Goal: Check status: Check status

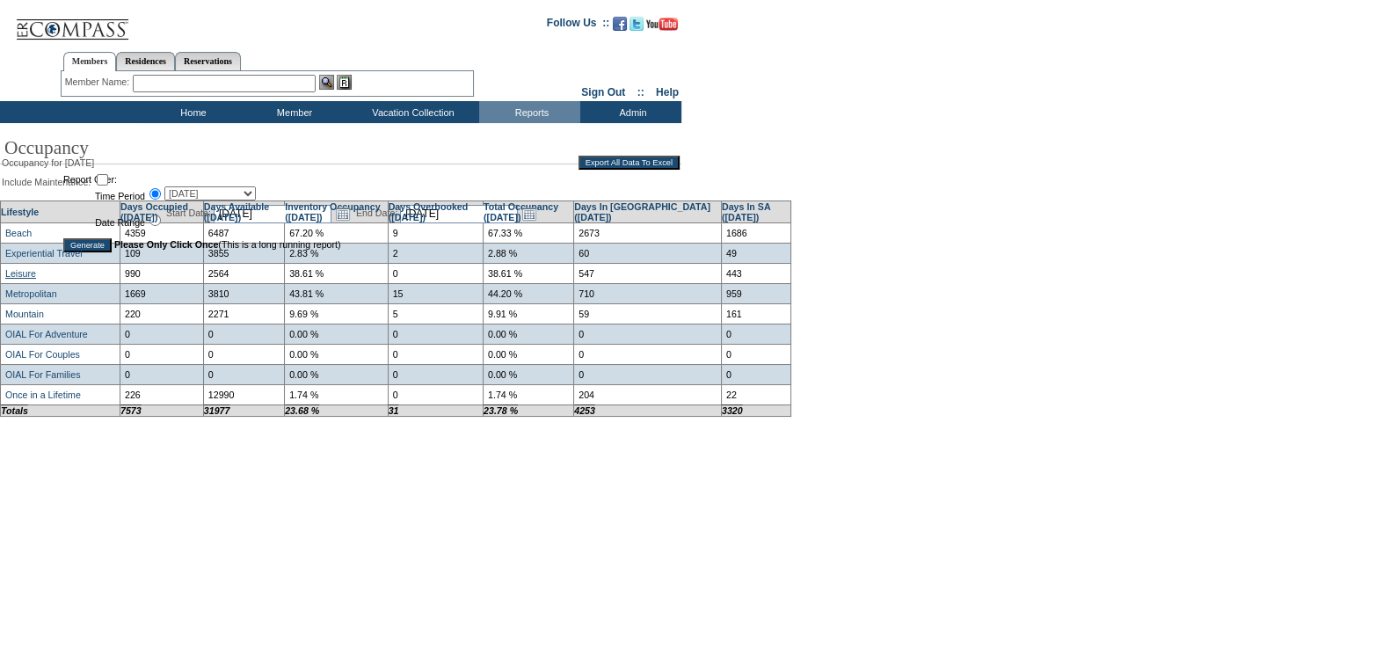
click at [24, 278] on link "Leisure" at bounding box center [20, 273] width 31 height 11
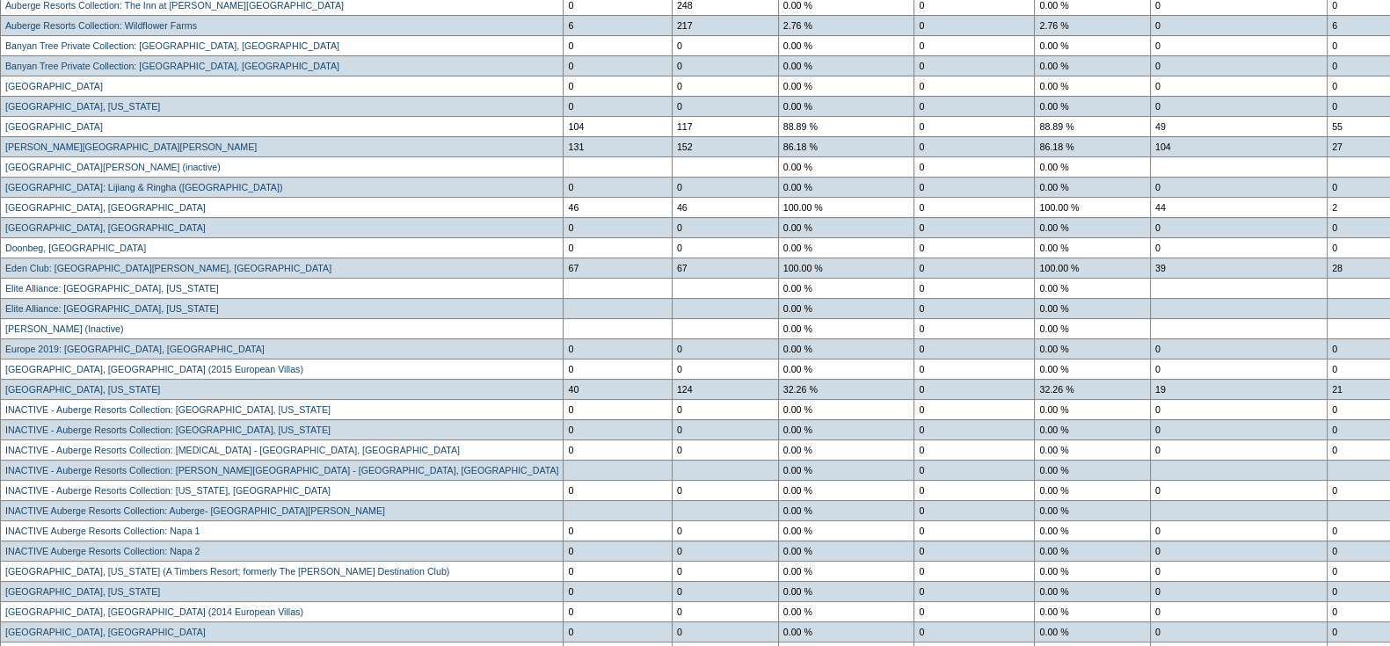
scroll to position [585, 0]
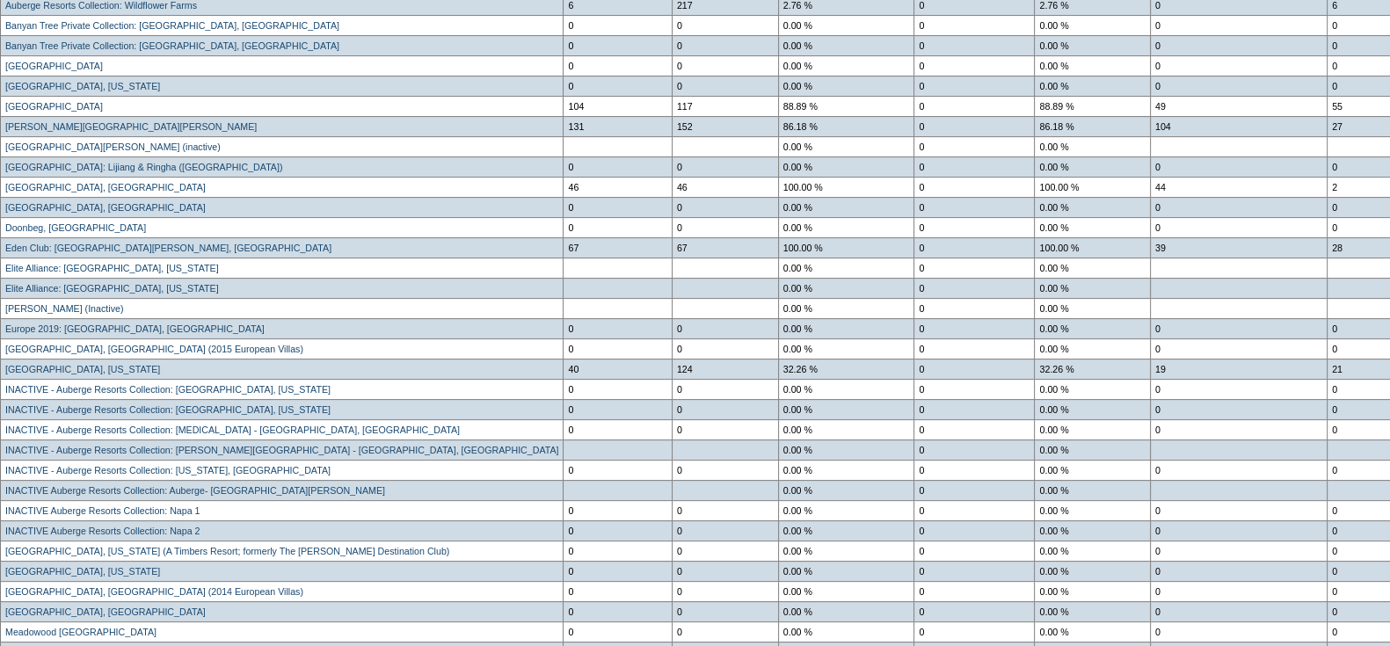
drag, startPoint x: 681, startPoint y: 345, endPoint x: 682, endPoint y: 359, distance: 13.2
click at [682, 359] on tbody "Leisure Locations Days Occupied (May, 2025) Days Available (May, 2025) Inventor…" at bounding box center [709, 520] width 1416 height 1357
click at [778, 338] on td "0.00 %" at bounding box center [846, 328] width 136 height 20
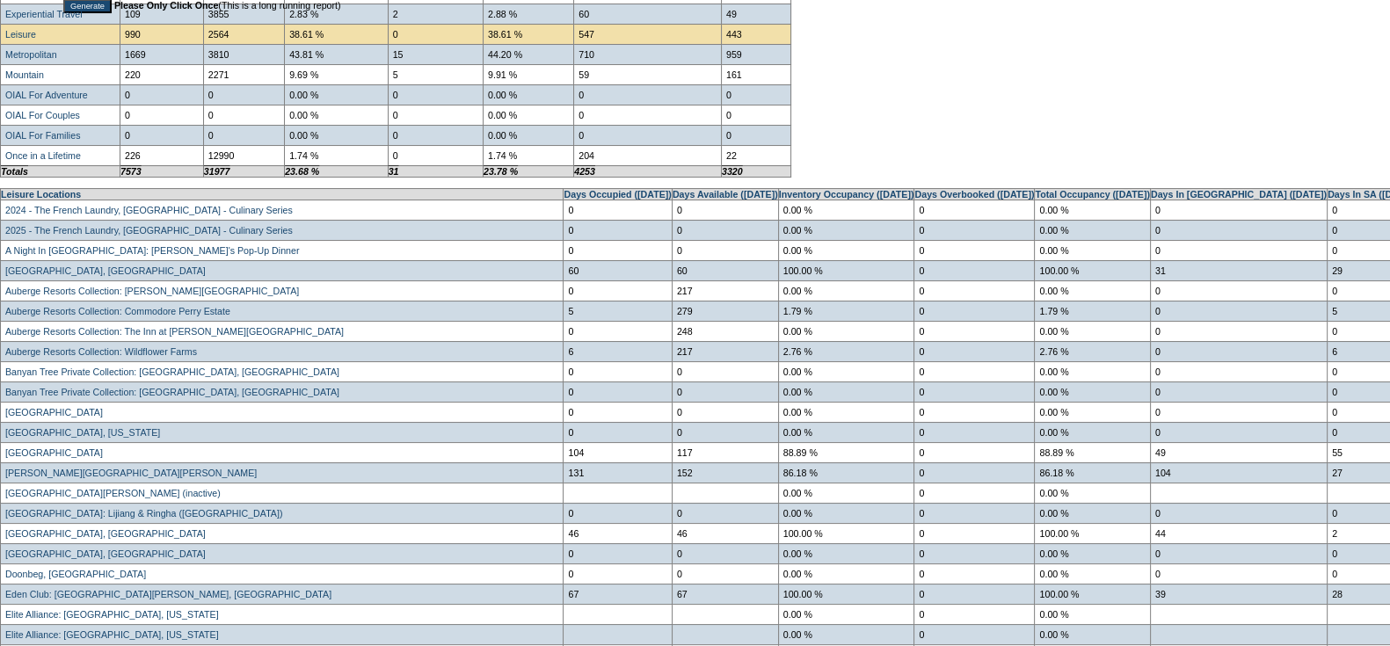
scroll to position [0, 0]
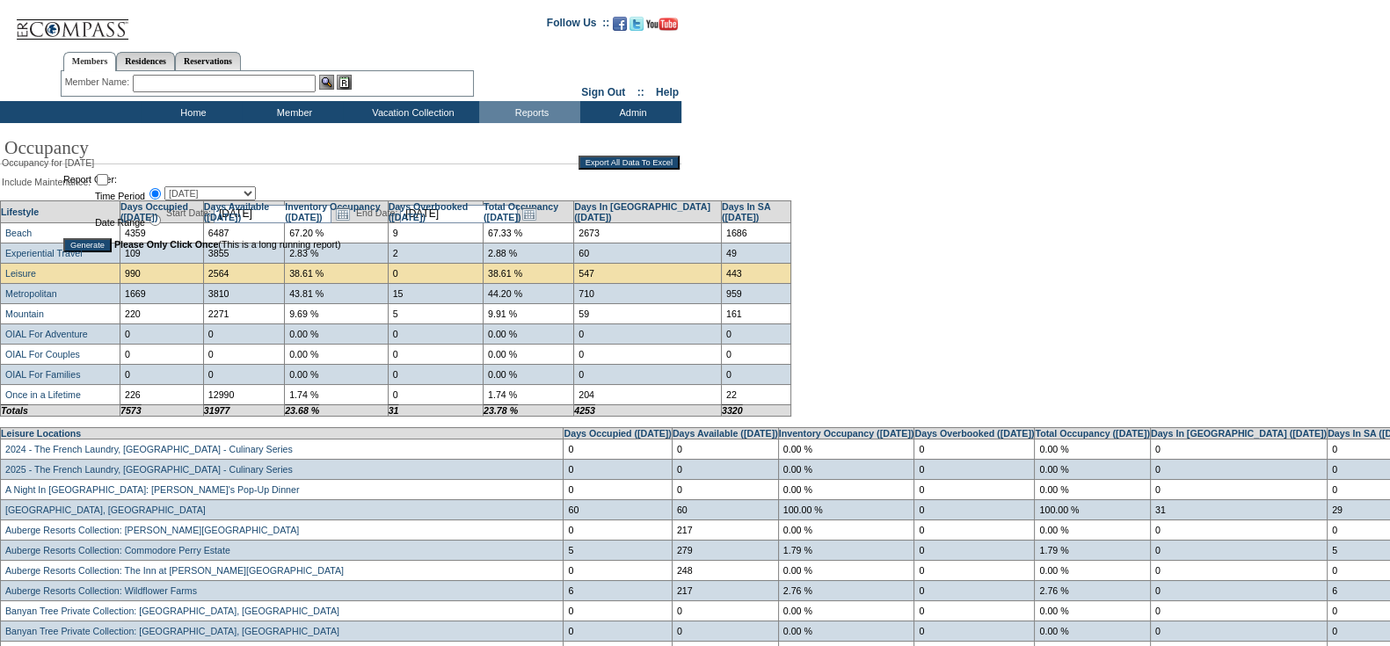
click at [214, 192] on select "30 Days Forward 60 Days Forward 90 Days Forward September, 2025 August, 2025 Ju…" at bounding box center [209, 193] width 91 height 14
select select "-5"
click at [164, 187] on select "30 Days Forward 60 Days Forward 90 Days Forward September, 2025 August, 2025 Ju…" at bounding box center [209, 193] width 91 height 14
click at [101, 246] on input "Generate" at bounding box center [87, 245] width 48 height 14
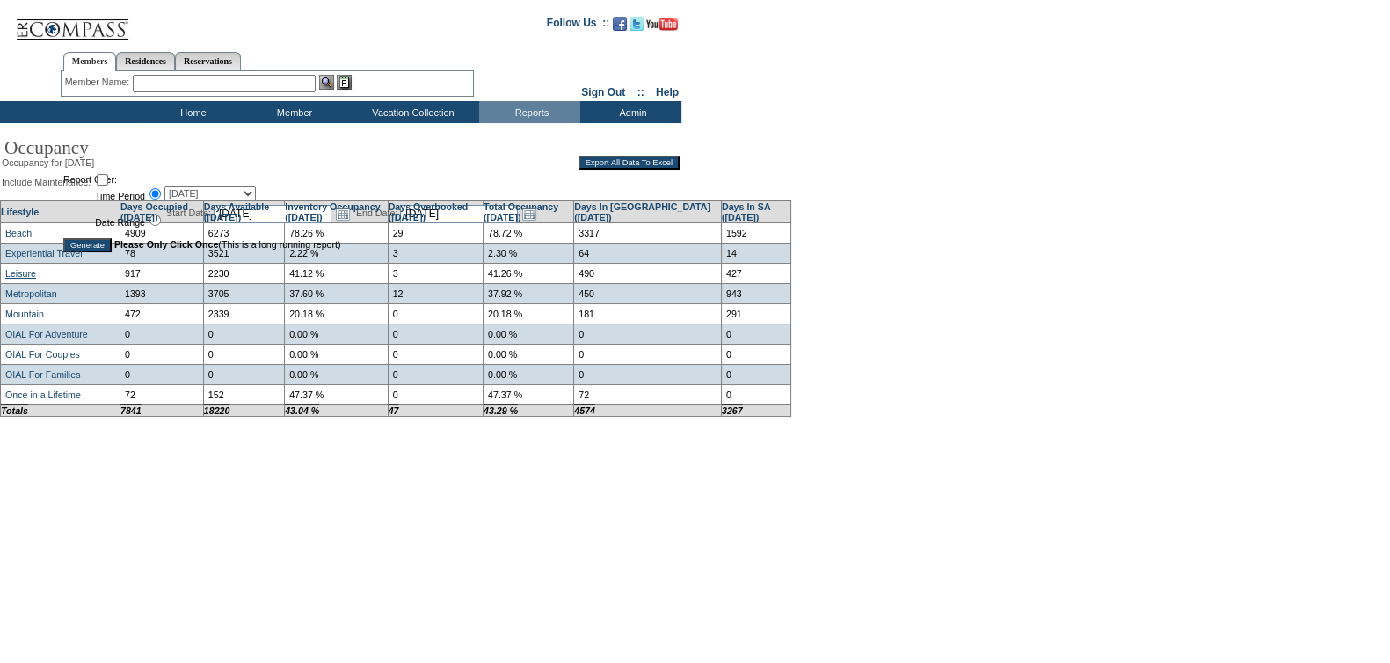
click at [18, 279] on link "Leisure" at bounding box center [20, 273] width 31 height 11
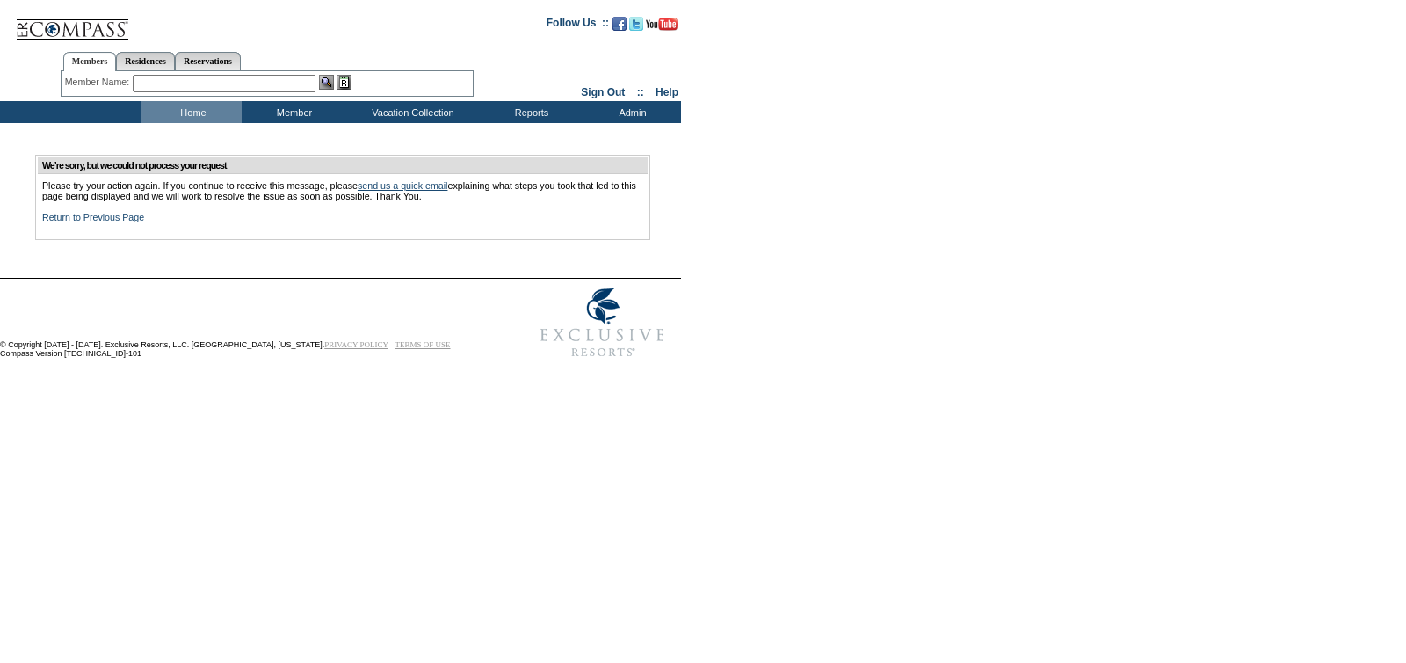
click at [113, 222] on link "Return to Previous Page" at bounding box center [93, 217] width 102 height 11
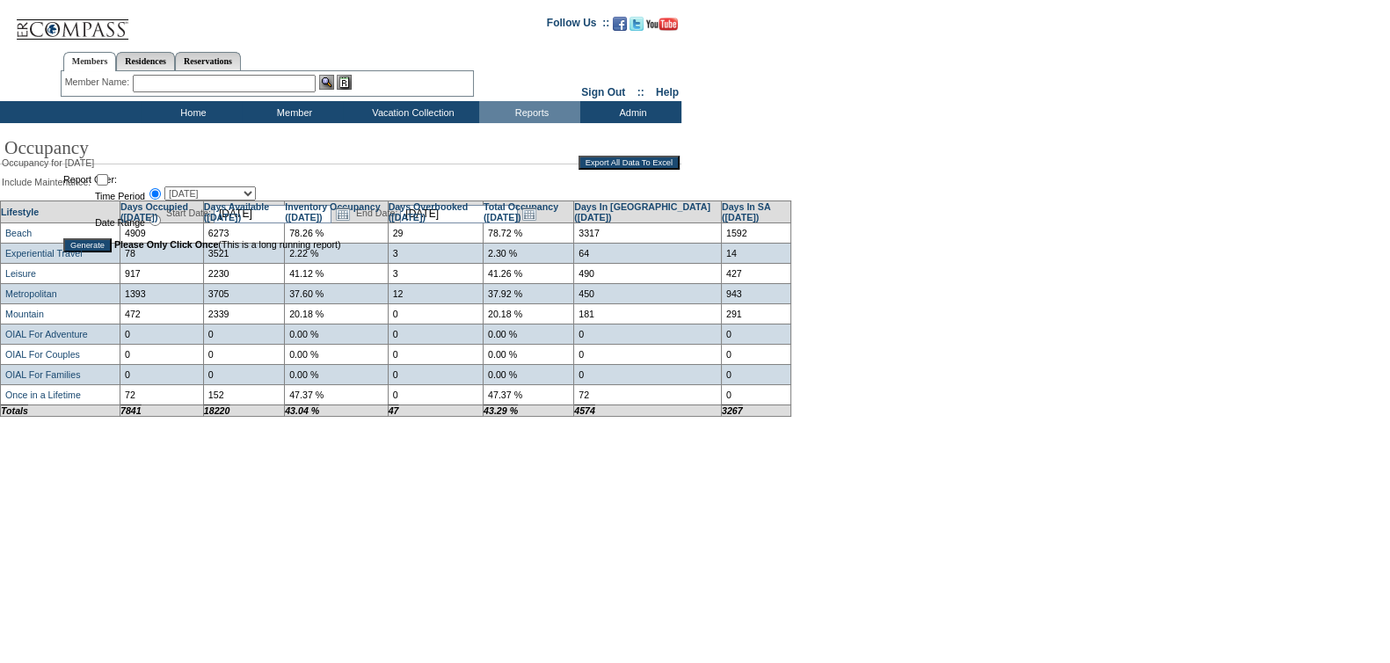
click at [98, 249] on input "Generate" at bounding box center [87, 245] width 48 height 14
click at [25, 279] on link "Leisure" at bounding box center [20, 273] width 31 height 11
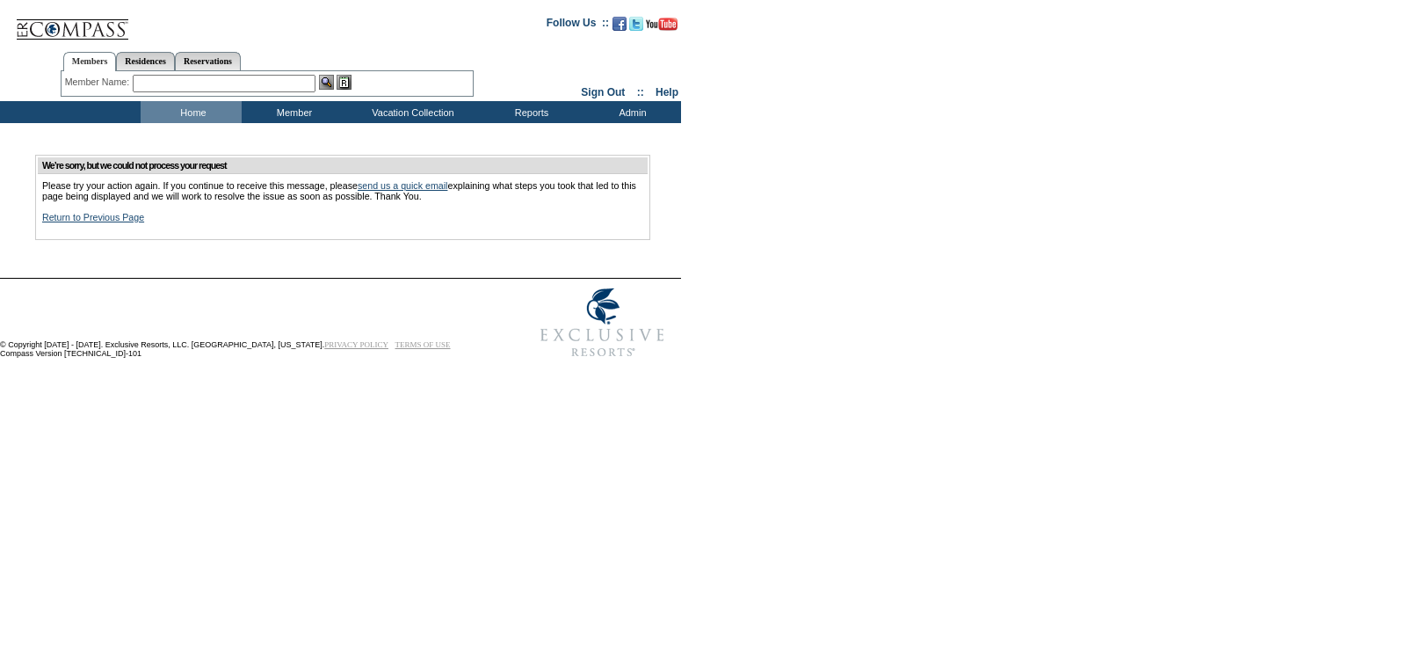
click at [75, 222] on link "Return to Previous Page" at bounding box center [93, 217] width 102 height 11
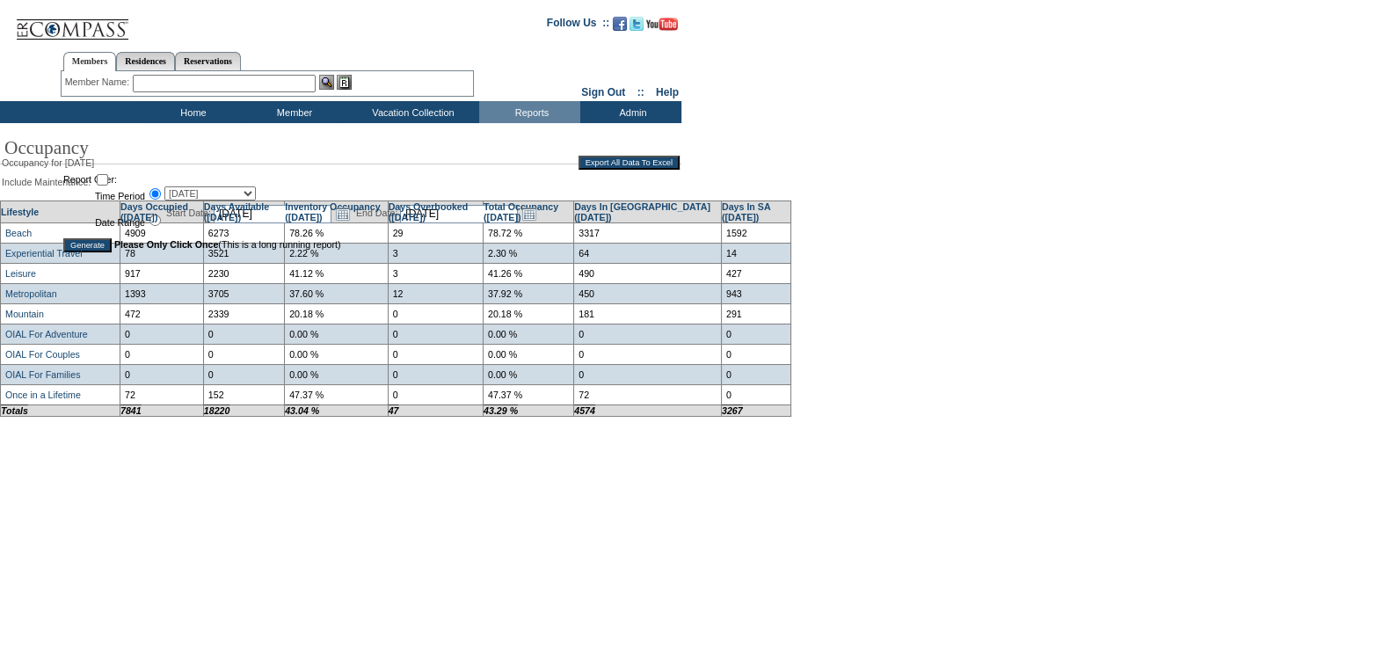
click at [75, 239] on td "Beach" at bounding box center [61, 232] width 120 height 20
click at [73, 243] on input "Generate" at bounding box center [87, 245] width 48 height 14
click at [31, 277] on link "Leisure" at bounding box center [20, 273] width 31 height 11
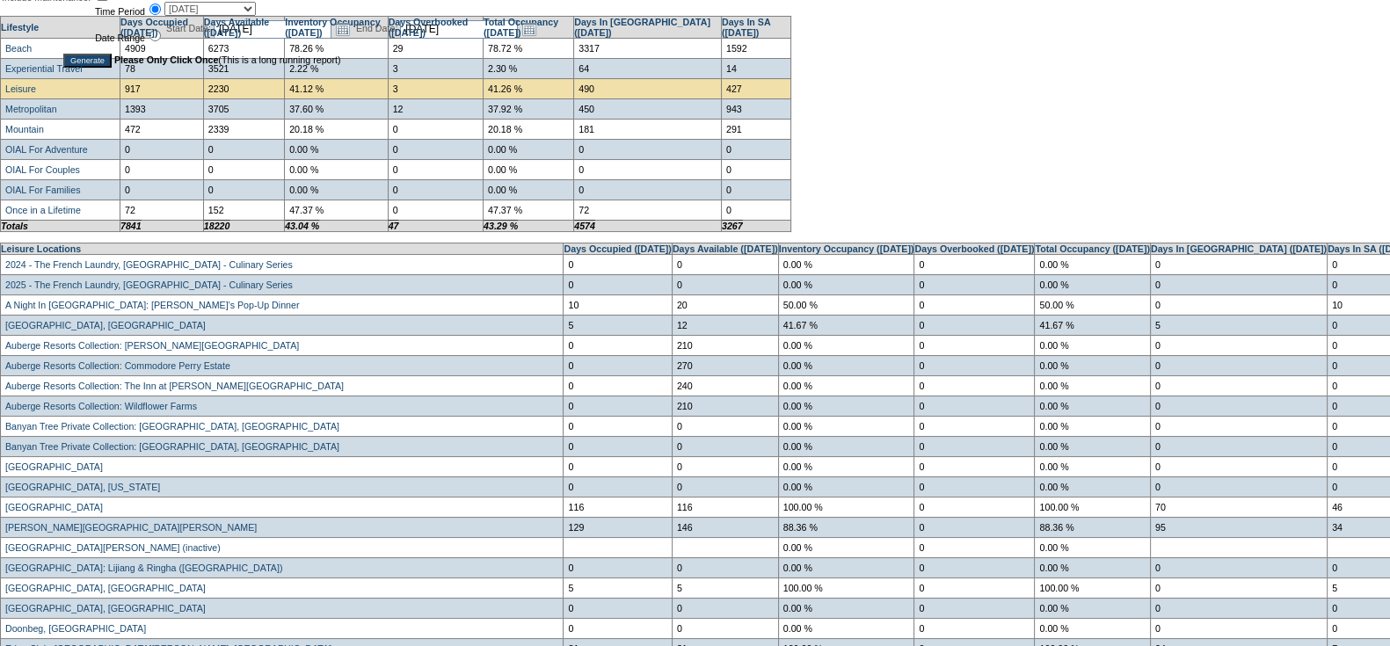
scroll to position [146, 0]
